Goal: Check status: Check status

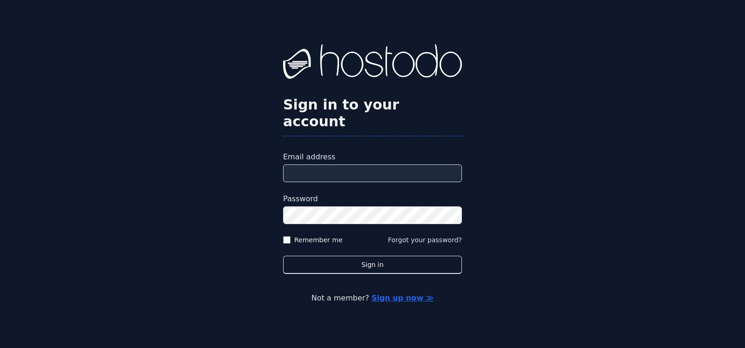
click at [361, 168] on input "Email address" at bounding box center [372, 173] width 179 height 18
type input "**********"
click at [283, 256] on button "Sign in" at bounding box center [372, 265] width 179 height 18
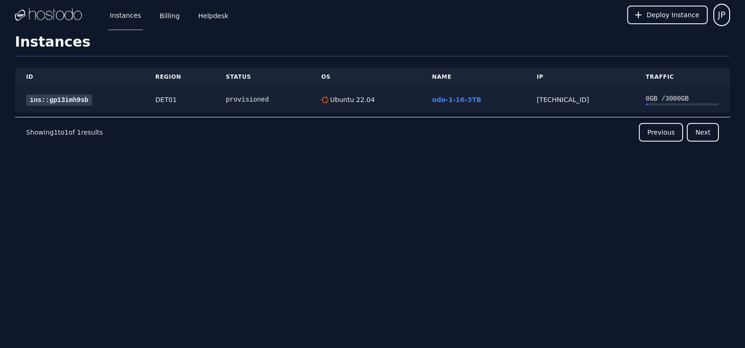
click at [82, 99] on link "ins::gp13imh9sb" at bounding box center [59, 100] width 66 height 11
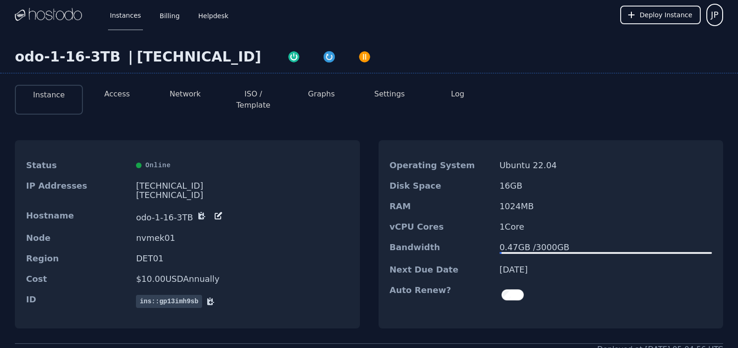
click at [120, 97] on button "Access" at bounding box center [117, 94] width 26 height 11
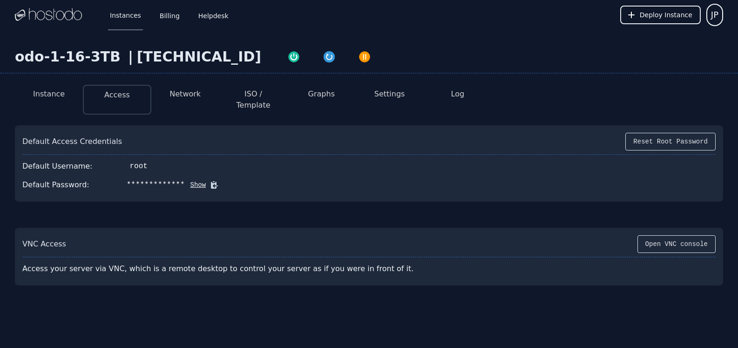
click at [179, 96] on button "Network" at bounding box center [185, 94] width 31 height 11
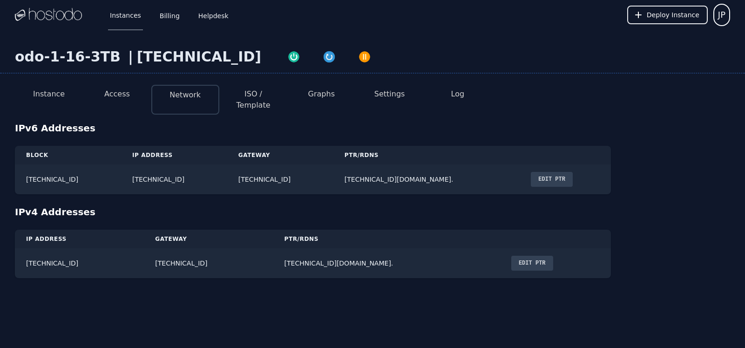
click at [248, 96] on button "ISO / Template" at bounding box center [253, 100] width 53 height 22
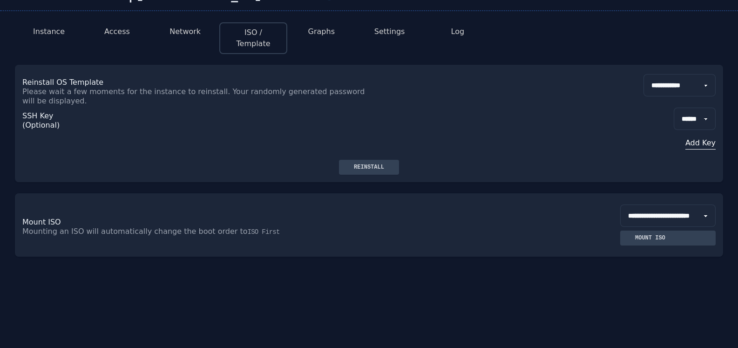
scroll to position [64, 0]
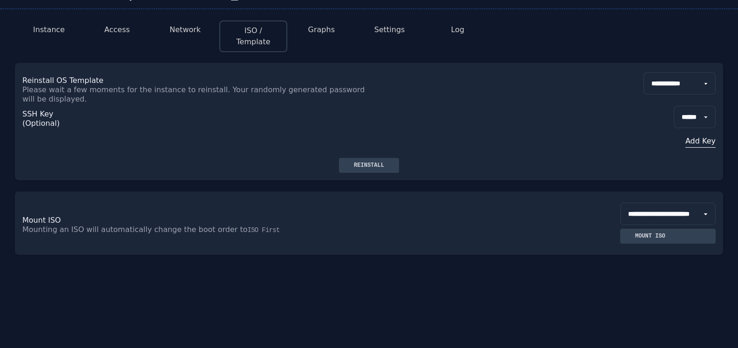
click at [322, 27] on button "Graphs" at bounding box center [321, 29] width 27 height 11
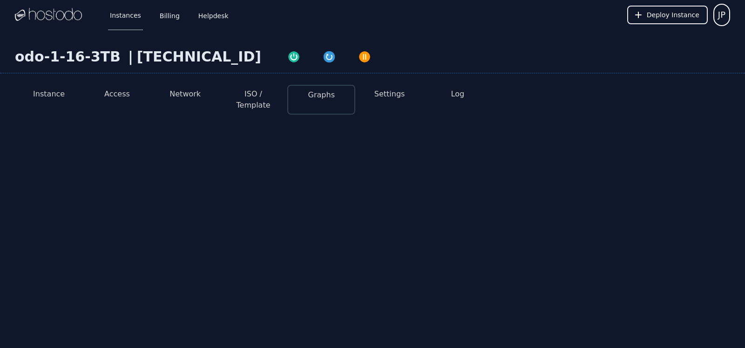
click at [390, 94] on button "Settings" at bounding box center [390, 94] width 31 height 11
click at [51, 95] on button "Instance" at bounding box center [49, 94] width 32 height 11
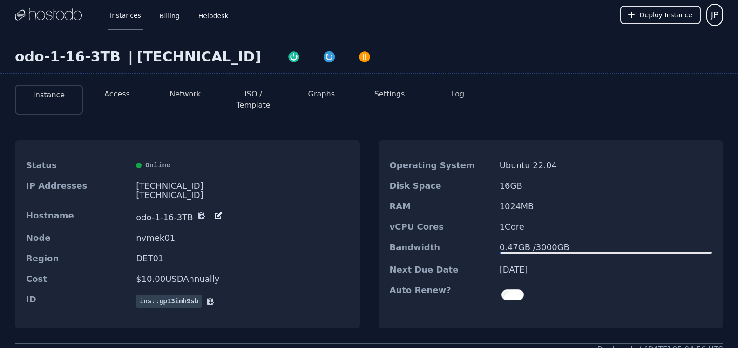
click at [459, 96] on button "Log" at bounding box center [458, 94] width 14 height 11
